Goal: Transaction & Acquisition: Purchase product/service

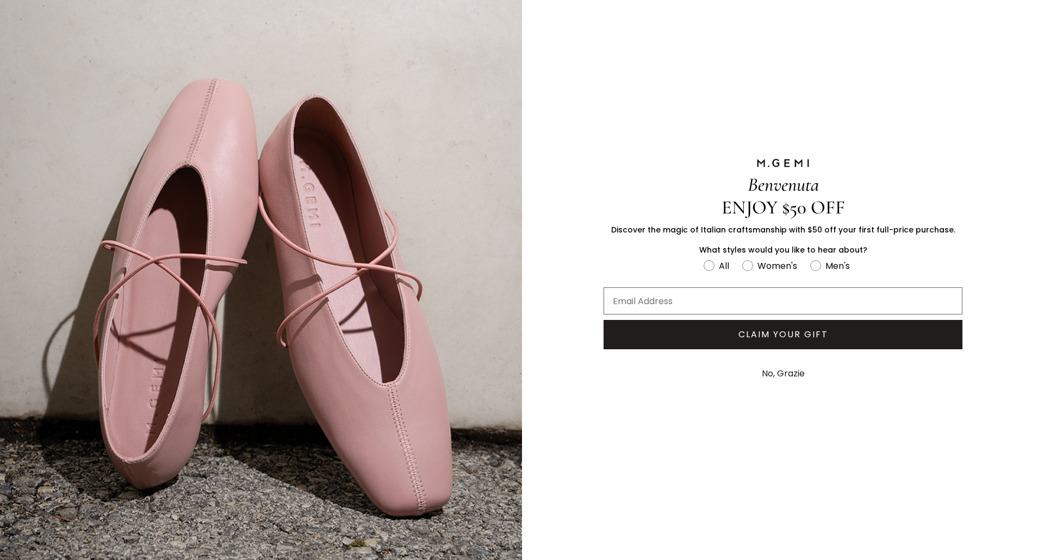
click at [784, 372] on button "No, Grazie" at bounding box center [783, 373] width 54 height 27
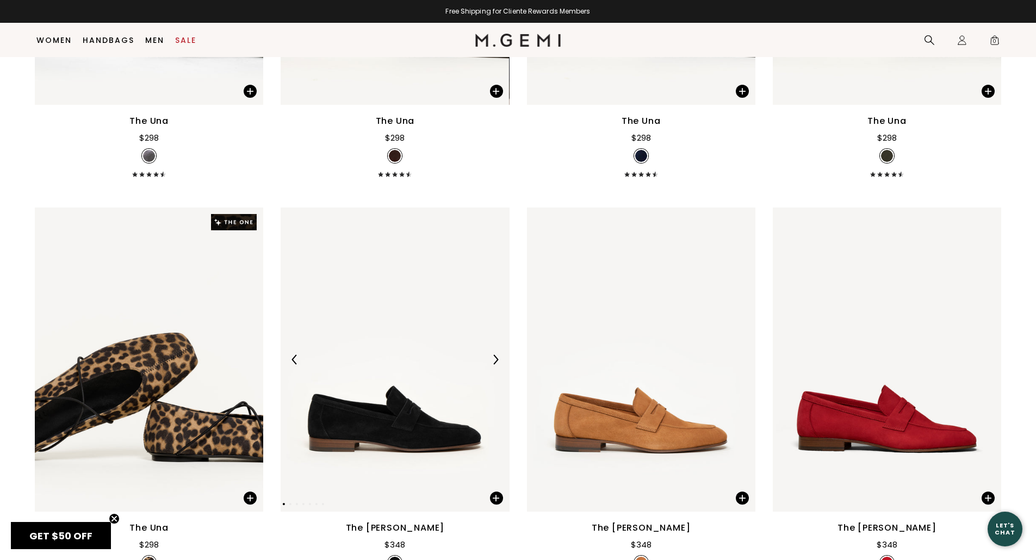
scroll to position [1245, 0]
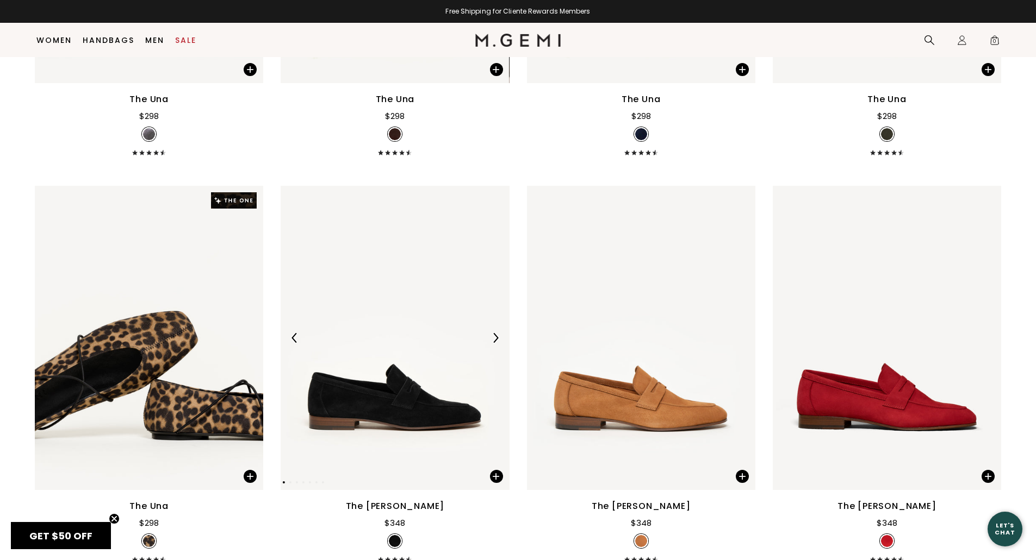
click at [497, 344] on div at bounding box center [495, 337] width 17 height 17
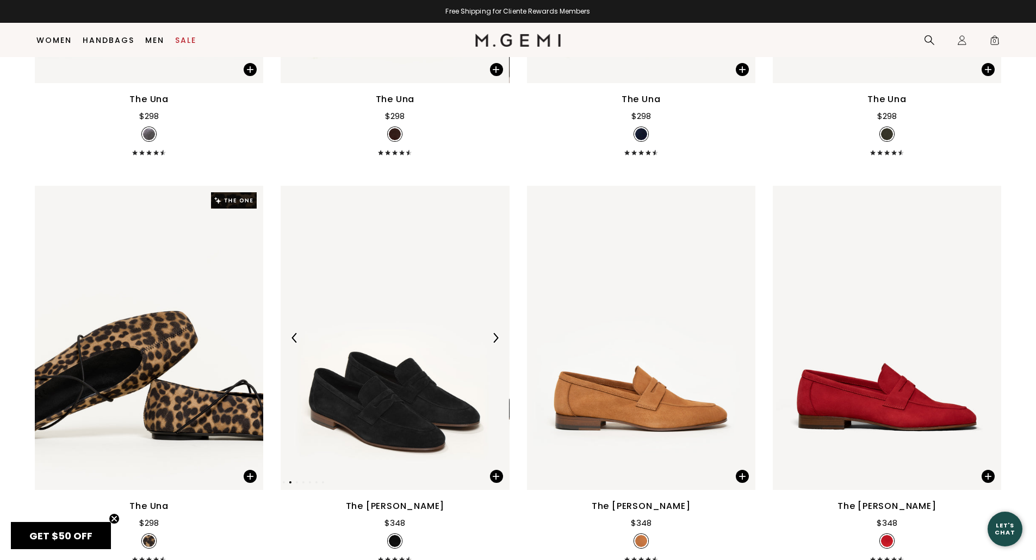
click at [497, 344] on div at bounding box center [495, 337] width 17 height 17
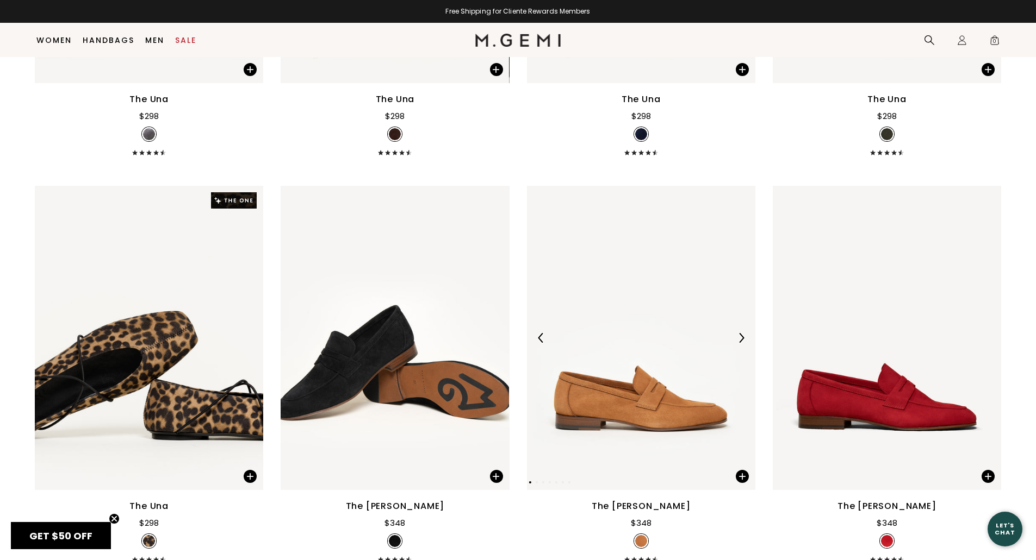
click at [738, 344] on div at bounding box center [740, 337] width 17 height 17
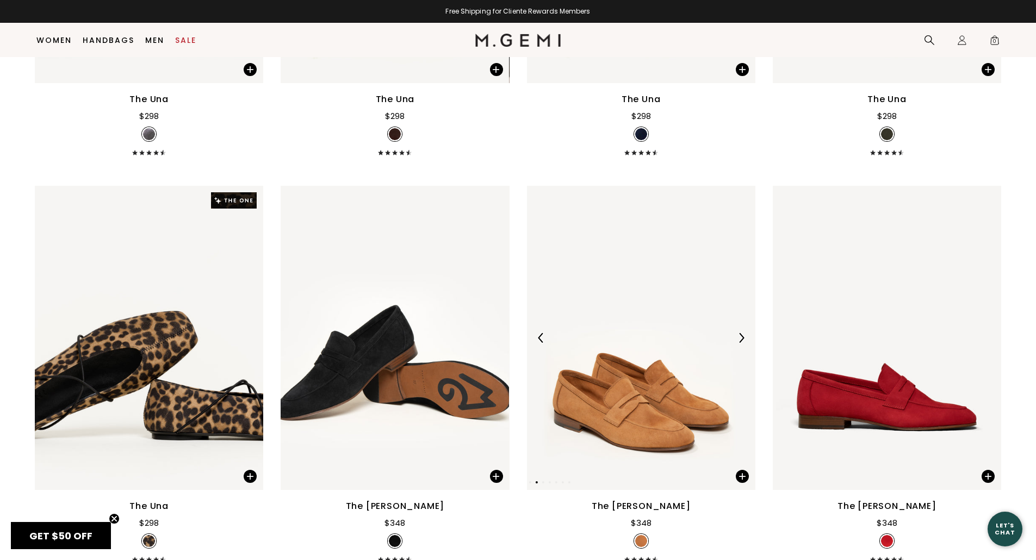
click at [738, 344] on div at bounding box center [740, 337] width 17 height 17
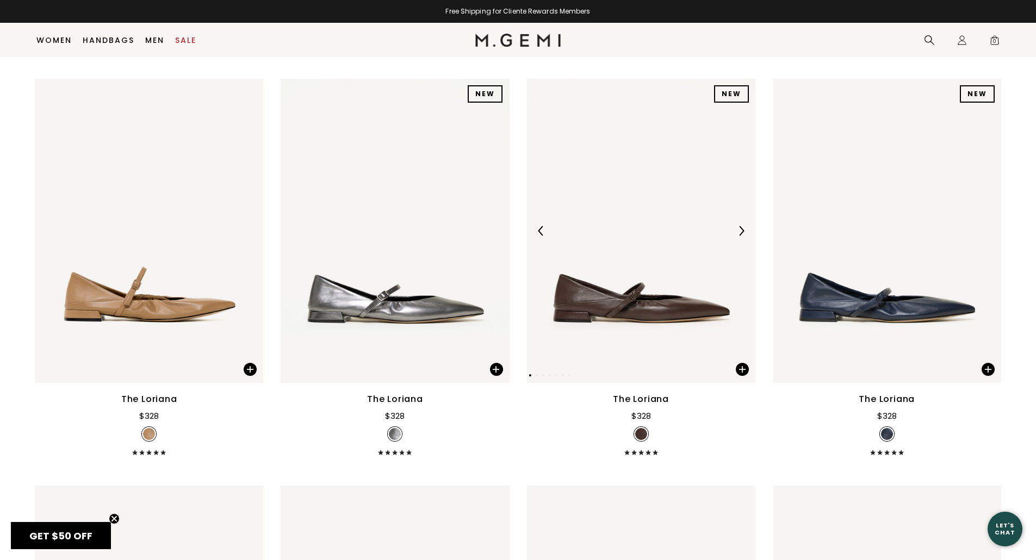
scroll to position [3021, 0]
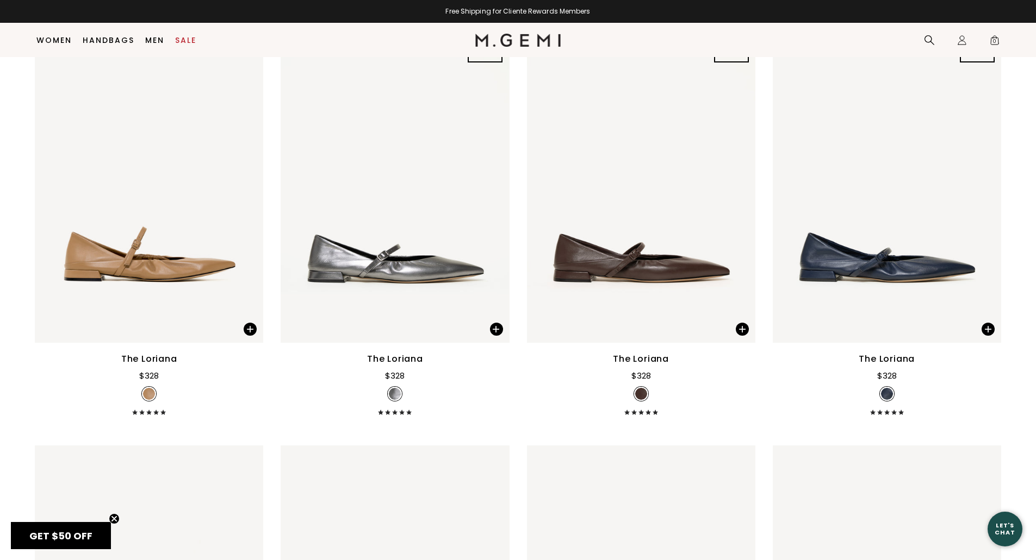
drag, startPoint x: 674, startPoint y: 207, endPoint x: 1013, endPoint y: 402, distance: 391.1
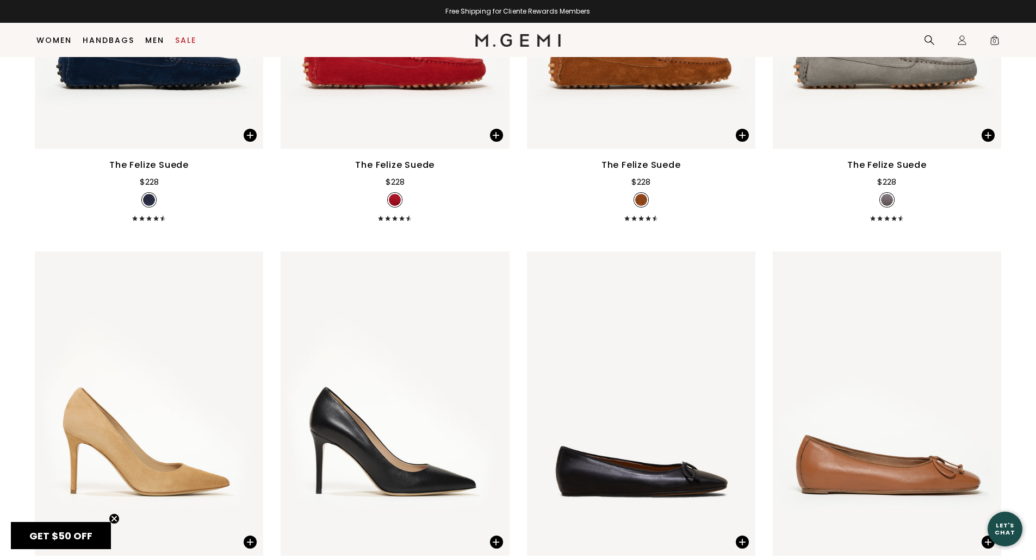
scroll to position [5939, 0]
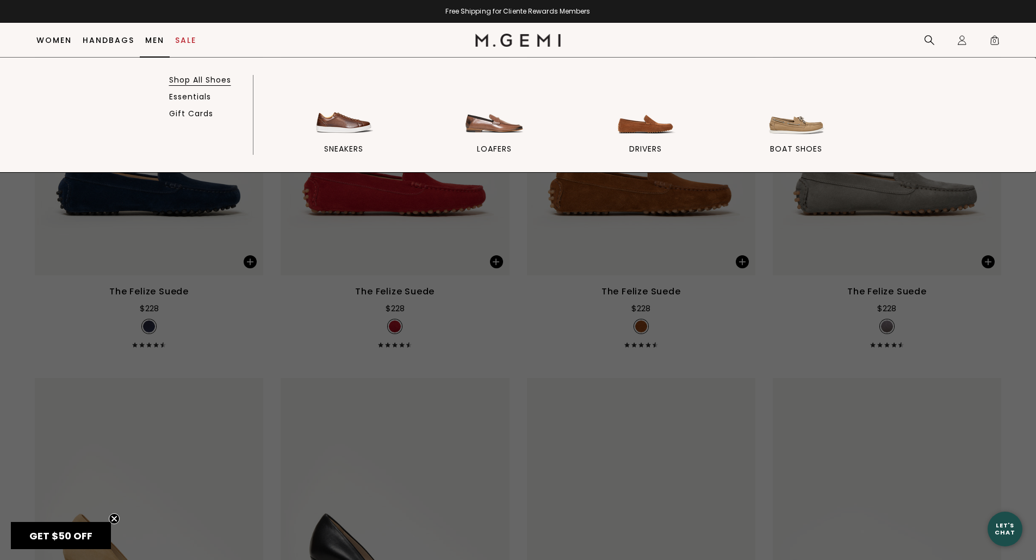
click at [180, 78] on link "Shop All Shoes" at bounding box center [200, 80] width 62 height 10
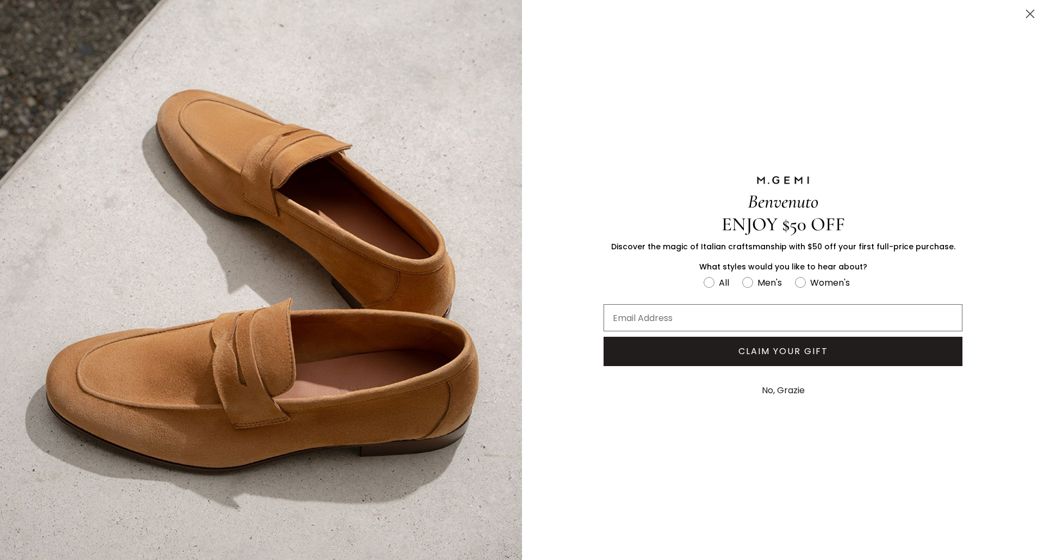
click at [1028, 21] on circle "Close dialog" at bounding box center [1030, 14] width 18 height 18
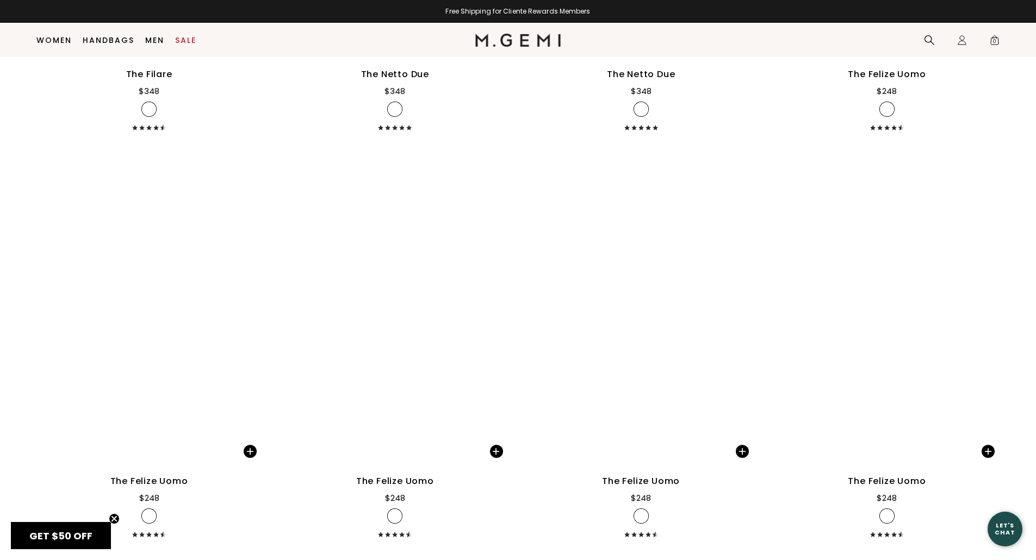
scroll to position [2134, 0]
